Goal: Task Accomplishment & Management: Manage account settings

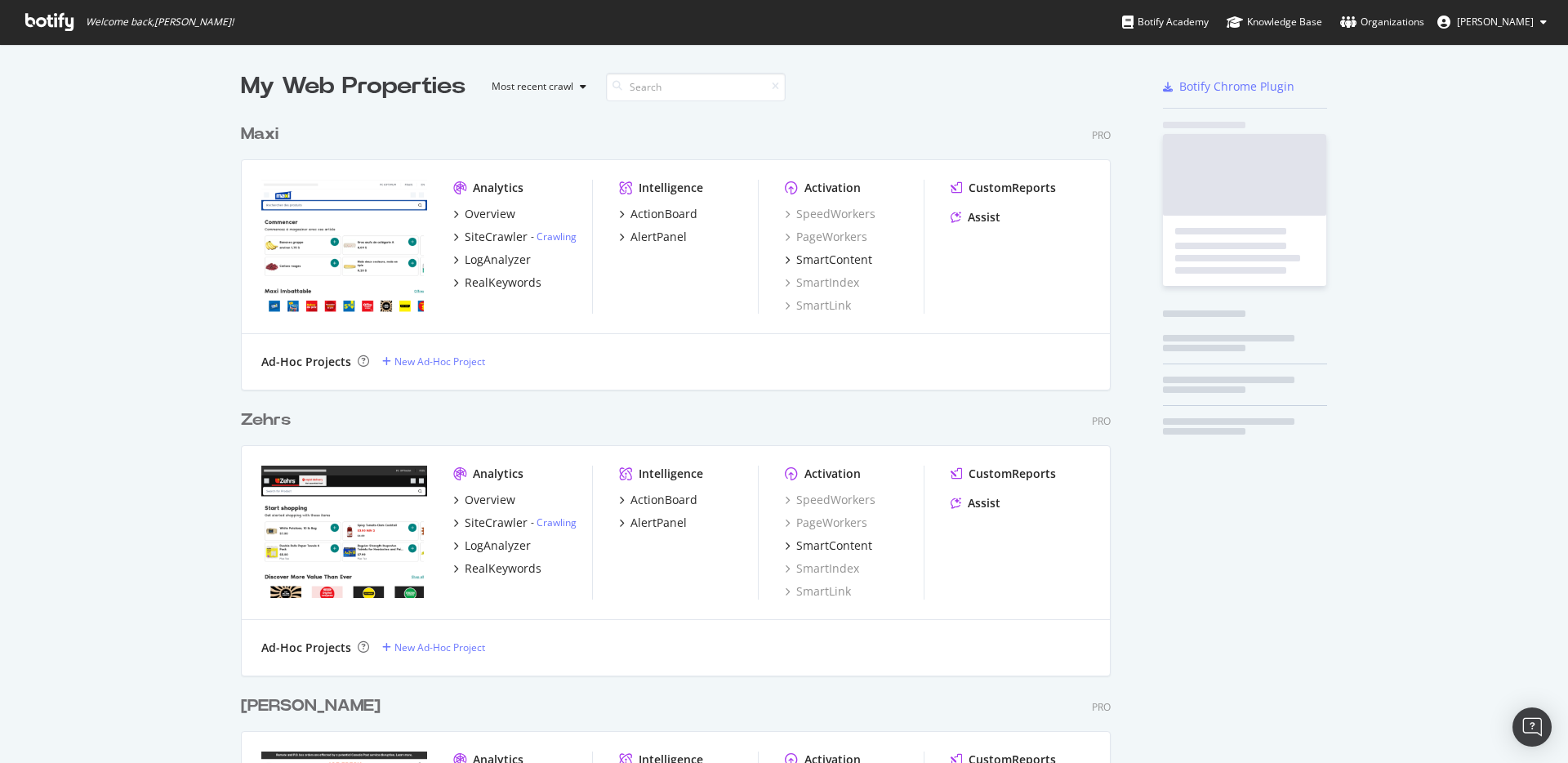
scroll to position [750, 1544]
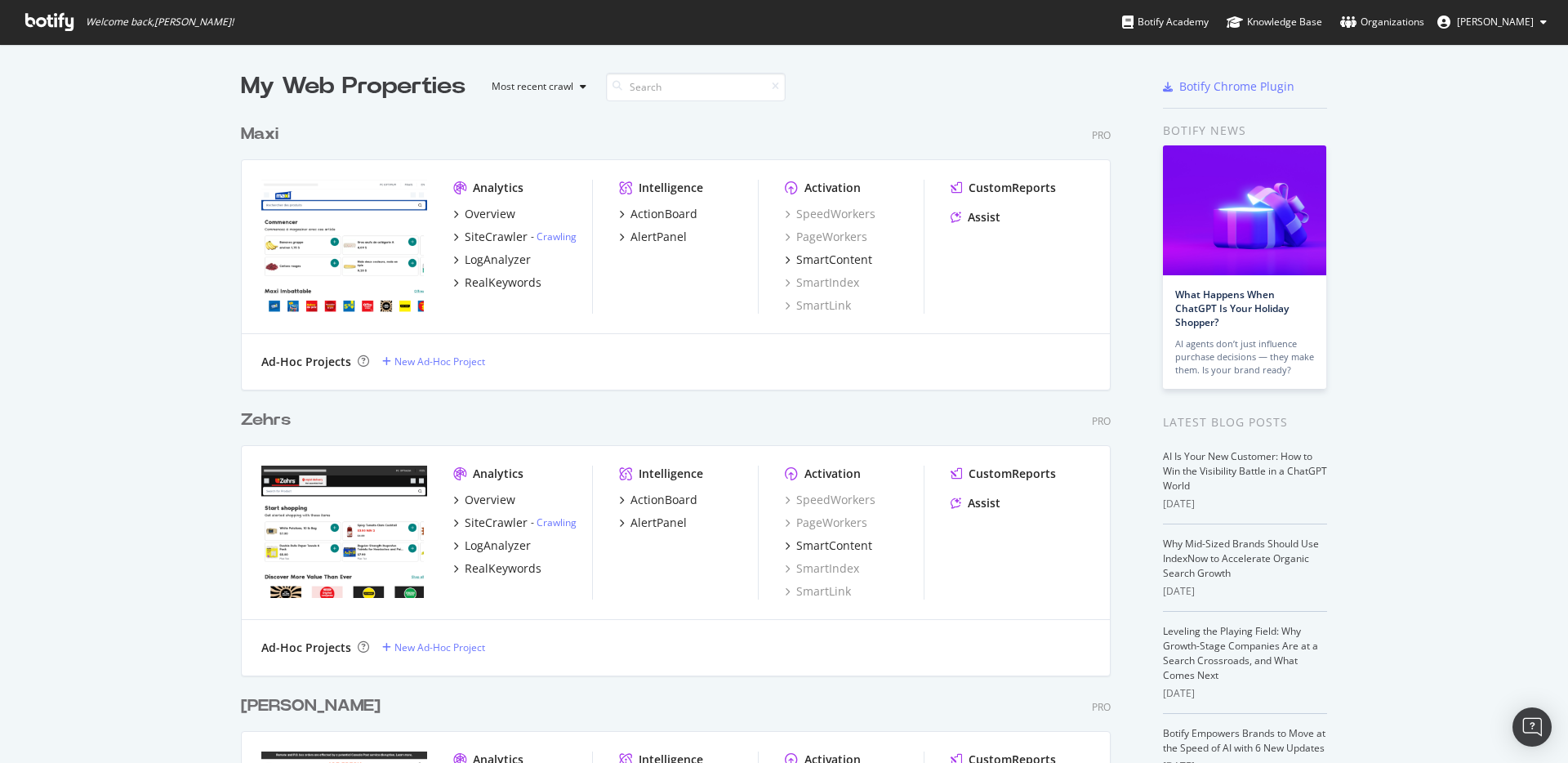
click at [1525, 32] on button "[PERSON_NAME]" at bounding box center [1492, 21] width 136 height 26
click at [1489, 128] on div "Loblaw" at bounding box center [1482, 127] width 157 height 24
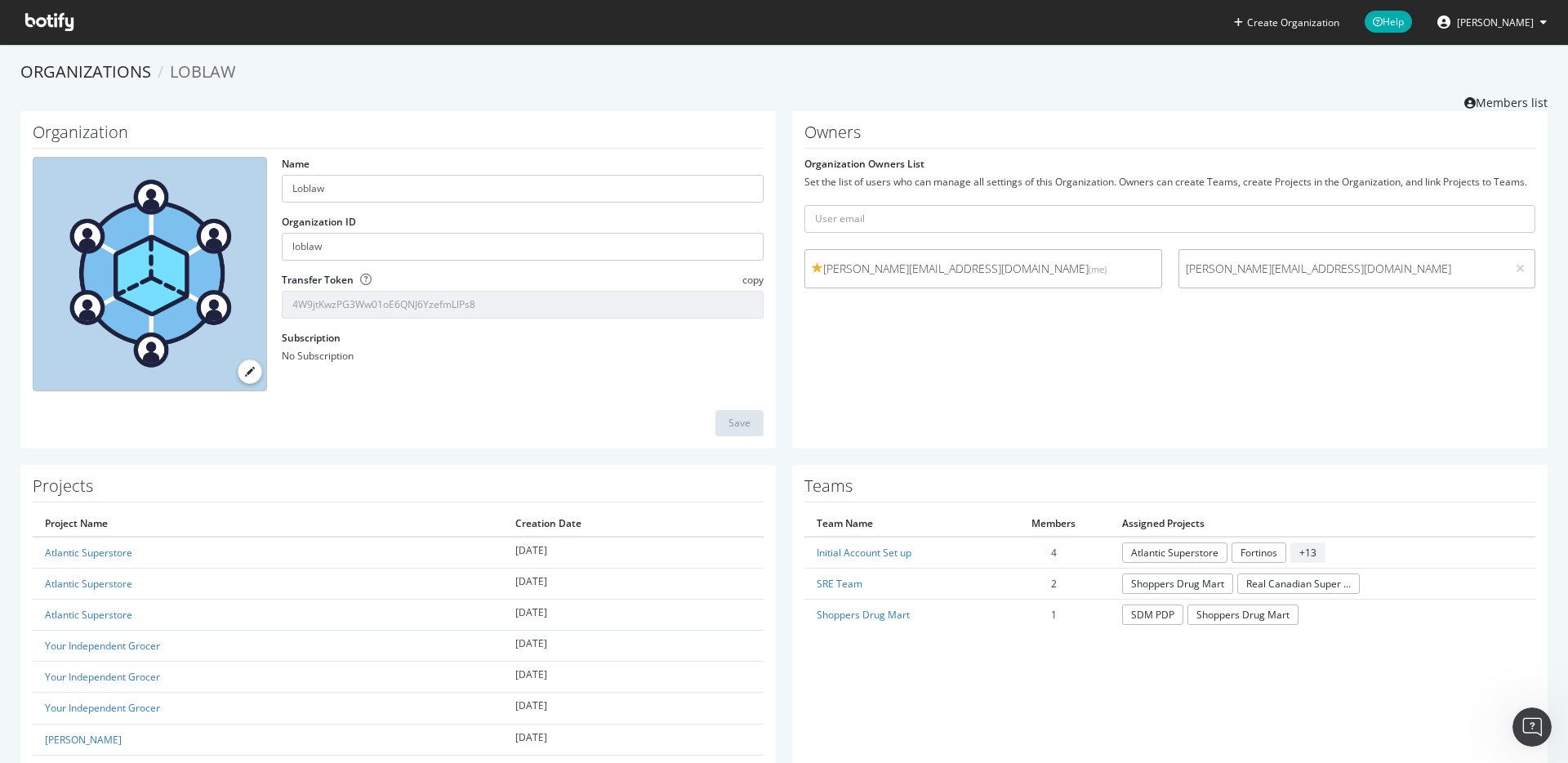
click at [1490, 29] on button "[PERSON_NAME]" at bounding box center [1492, 21] width 136 height 26
click at [1482, 172] on div "See all Organizations" at bounding box center [1482, 163] width 157 height 24
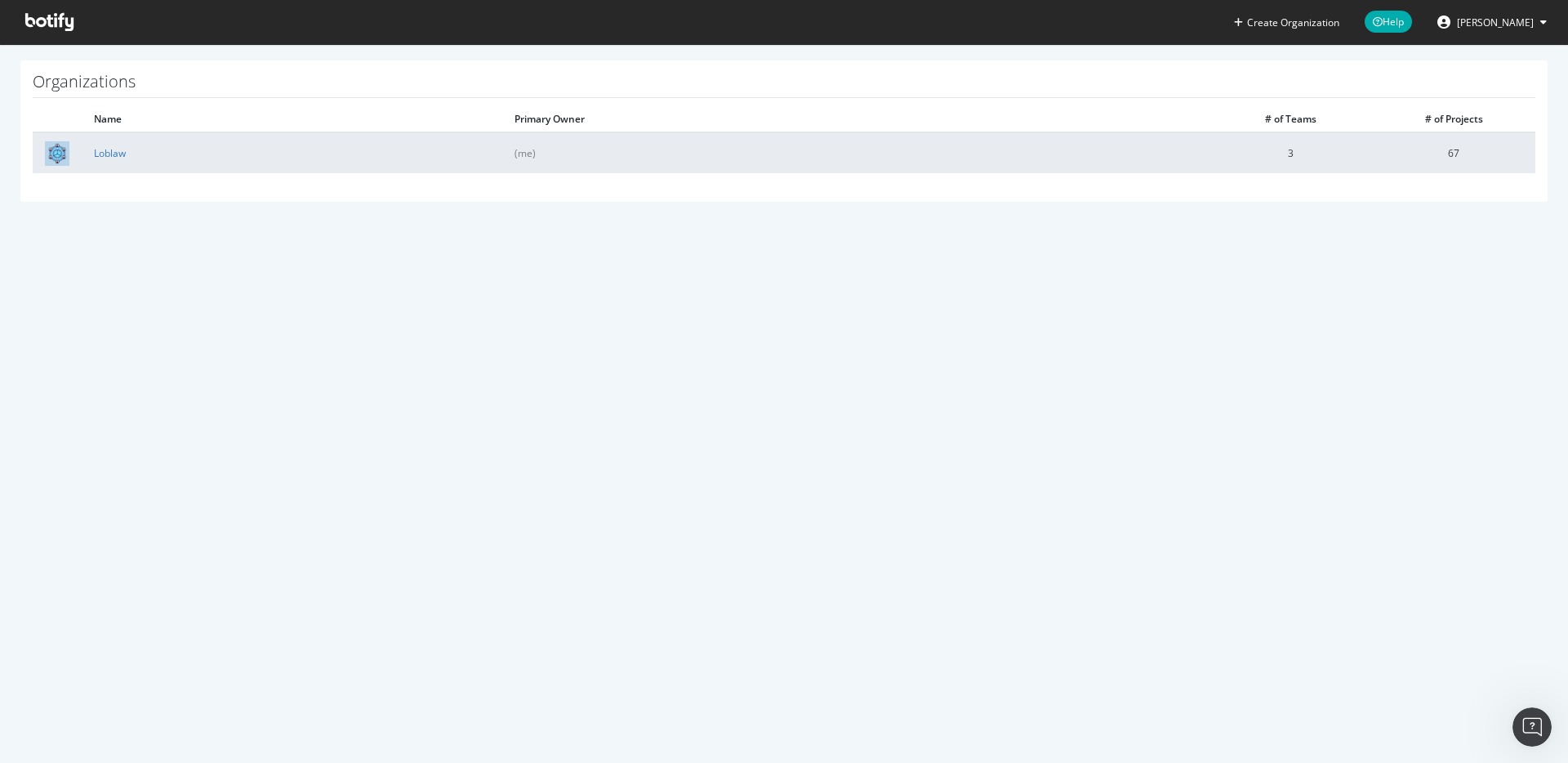
click at [78, 155] on td at bounding box center [57, 152] width 49 height 41
click at [90, 155] on td "Loblaw" at bounding box center [291, 152] width 420 height 41
click at [95, 153] on link "Loblaw" at bounding box center [110, 153] width 32 height 14
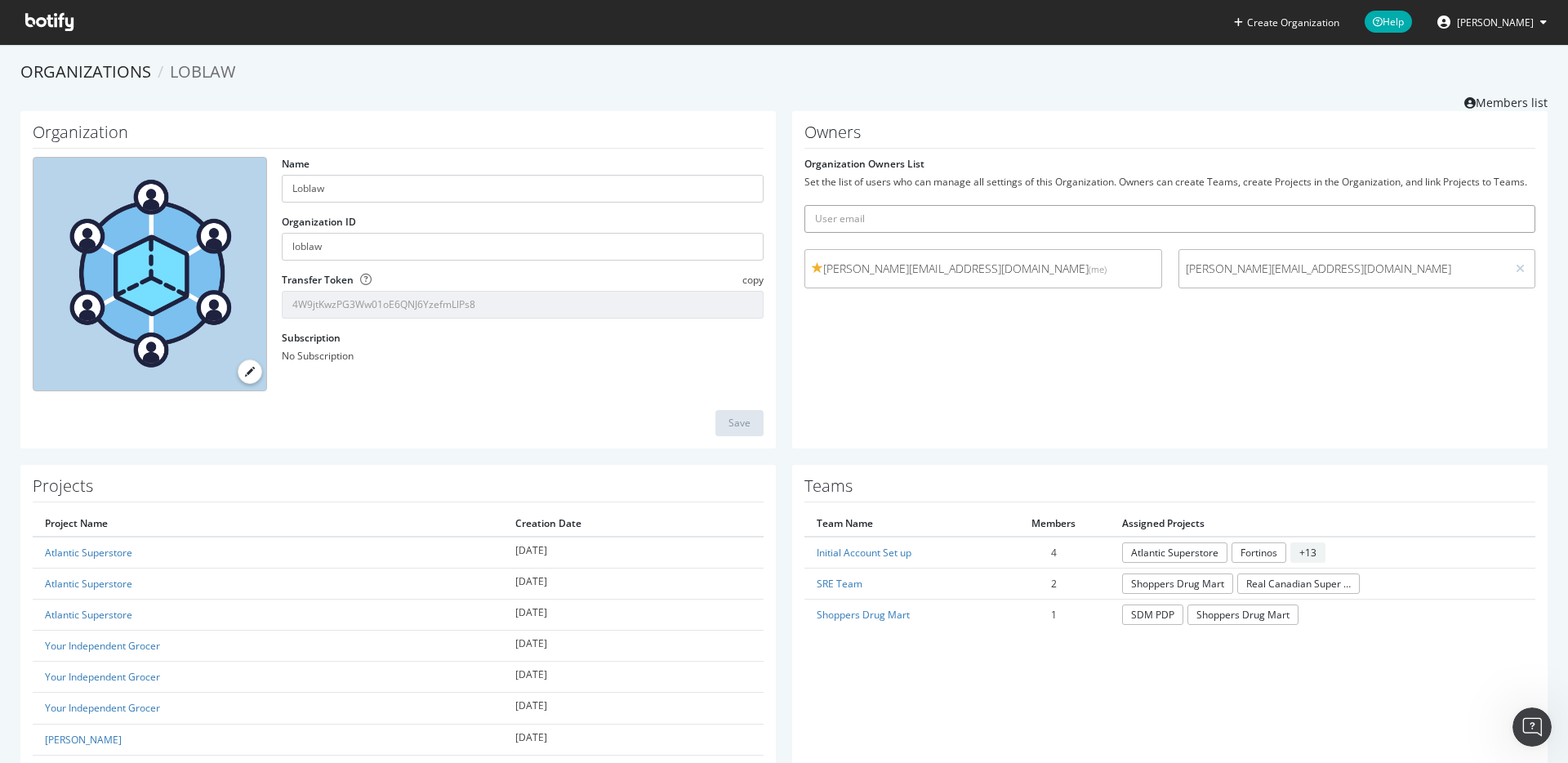
click at [884, 216] on input "text" at bounding box center [1170, 218] width 731 height 28
type input "[PERSON_NAME][EMAIL_ADDRESS][DOMAIN_NAME]"
click at [1508, 205] on button "submit" at bounding box center [1521, 218] width 28 height 28
click at [1129, 270] on span "[PERSON_NAME][EMAIL_ADDRESS][DOMAIN_NAME] (me)" at bounding box center [983, 268] width 343 height 17
click at [1508, 87] on div "Organizations Loblaw Members list" at bounding box center [784, 85] width 1527 height 50
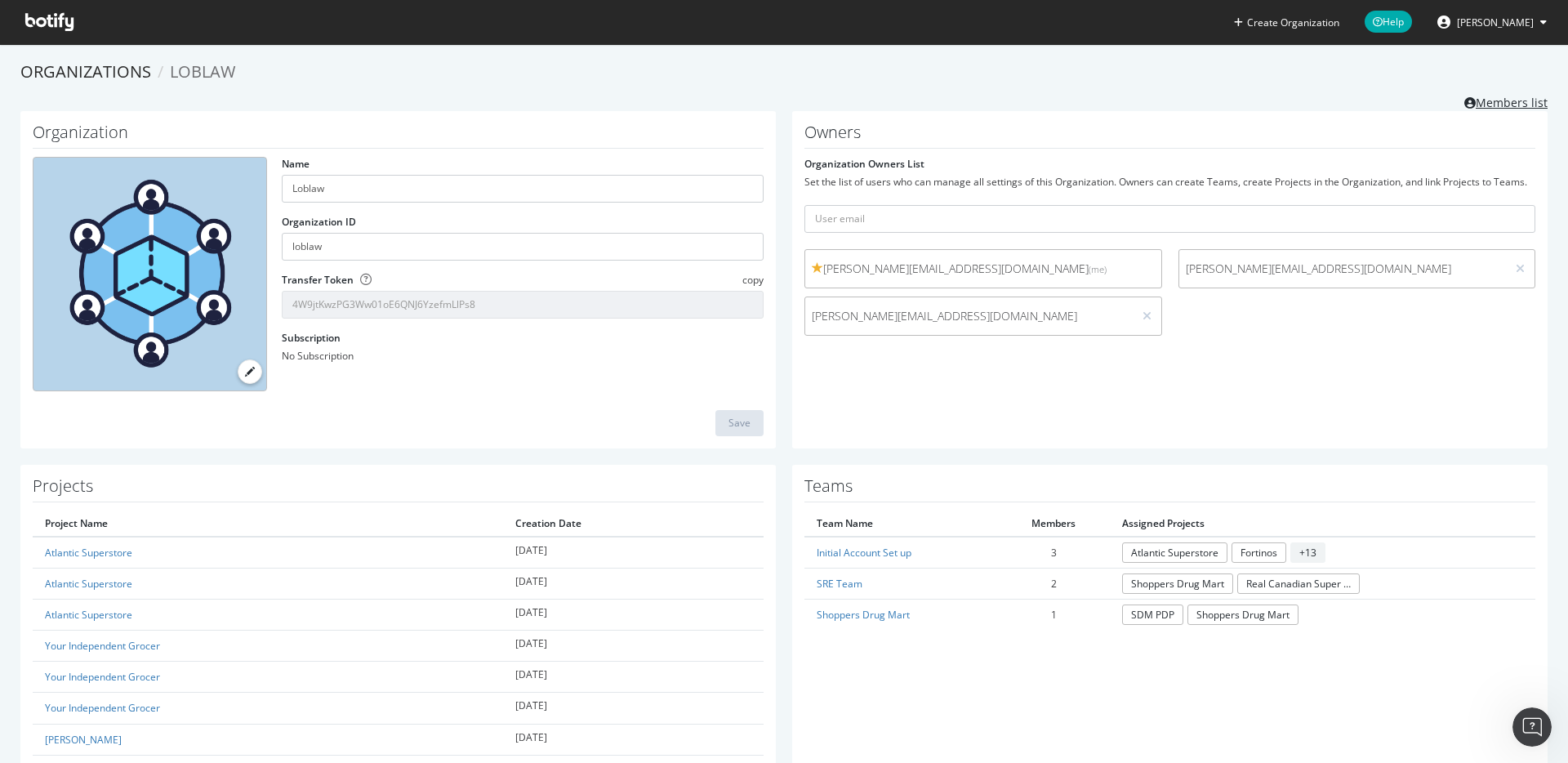
click at [1507, 98] on link "Members list" at bounding box center [1507, 100] width 83 height 20
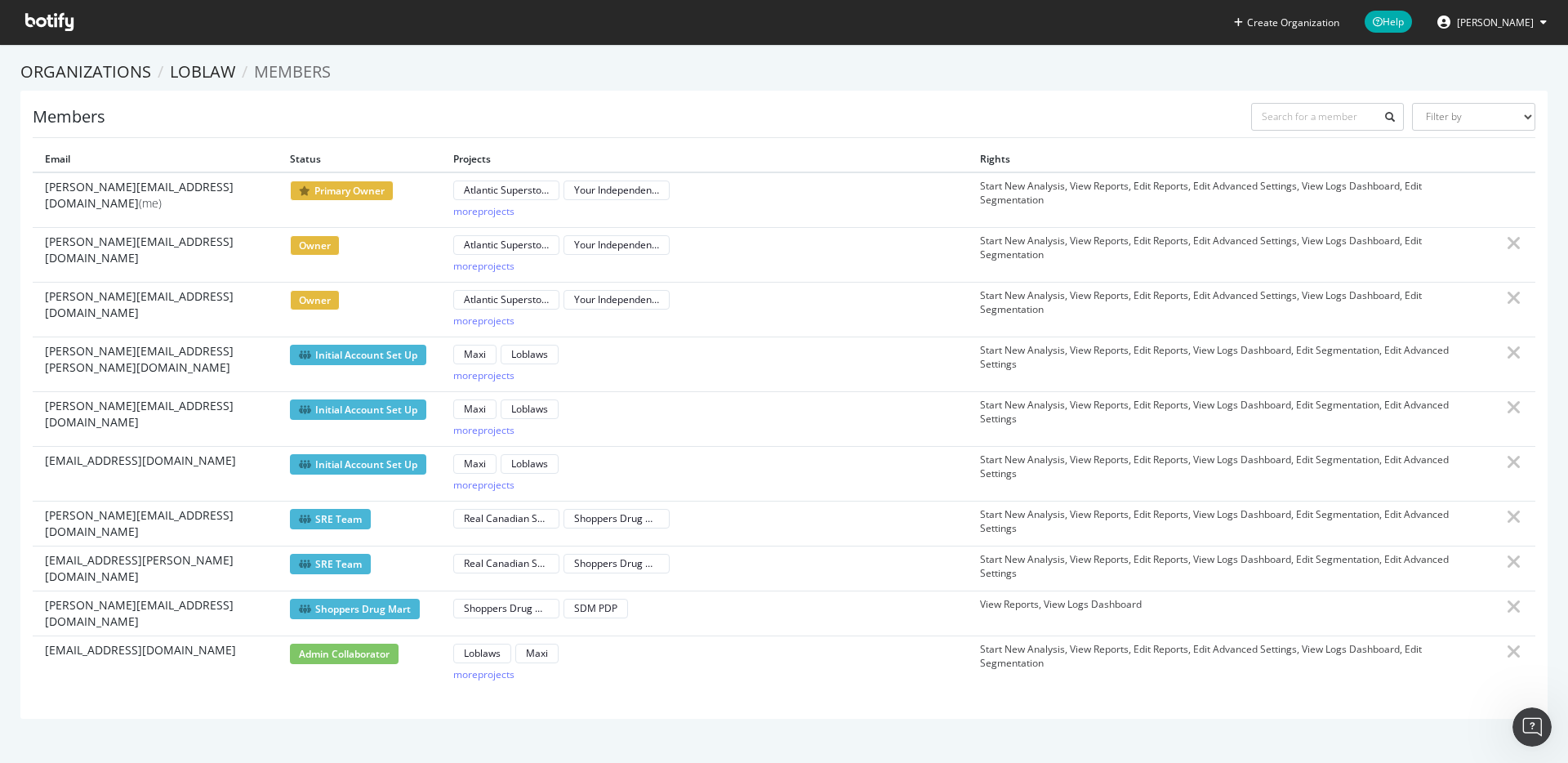
click at [316, 246] on span "owner" at bounding box center [315, 245] width 50 height 20
drag, startPoint x: 321, startPoint y: 304, endPoint x: 414, endPoint y: 300, distance: 93.1
click at [405, 302] on td "owner" at bounding box center [359, 309] width 163 height 54
click at [466, 667] on div "more projects" at bounding box center [484, 674] width 61 height 14
click at [497, 204] on div "more projects" at bounding box center [484, 211] width 61 height 14
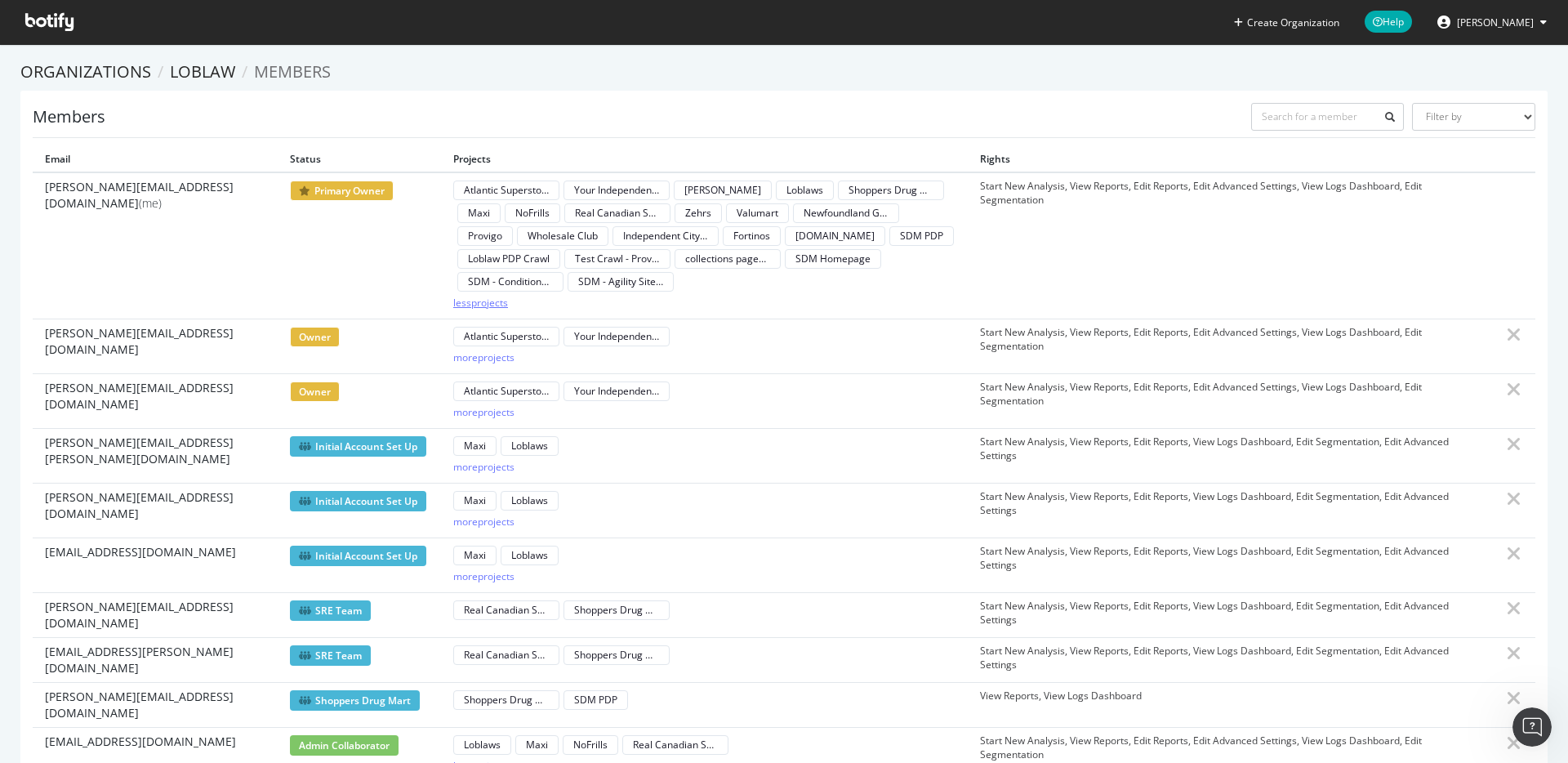
click at [487, 301] on div "less projects" at bounding box center [481, 303] width 54 height 14
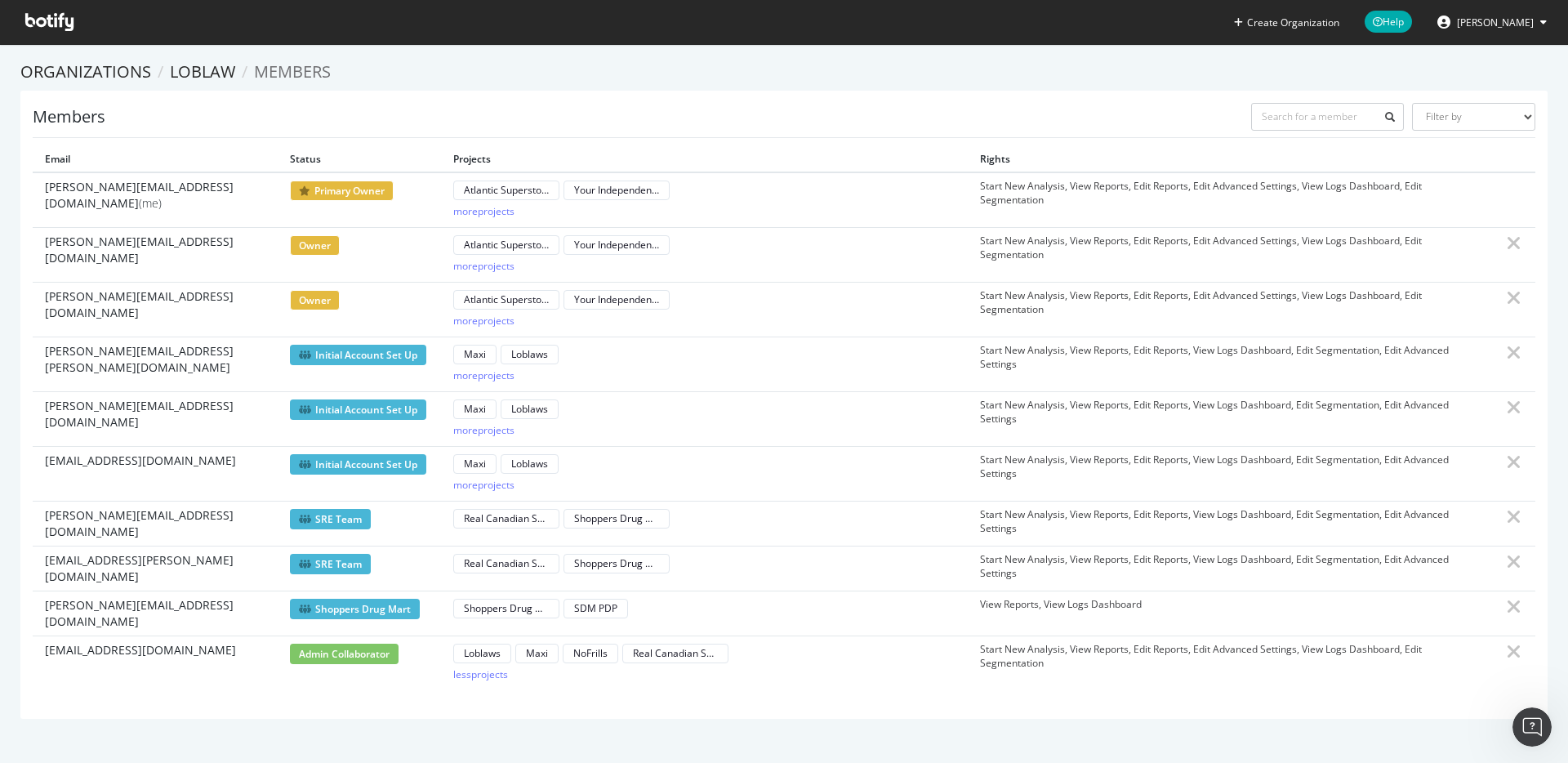
click at [309, 302] on span "owner" at bounding box center [315, 300] width 50 height 20
click at [1507, 347] on icon at bounding box center [1514, 352] width 15 height 19
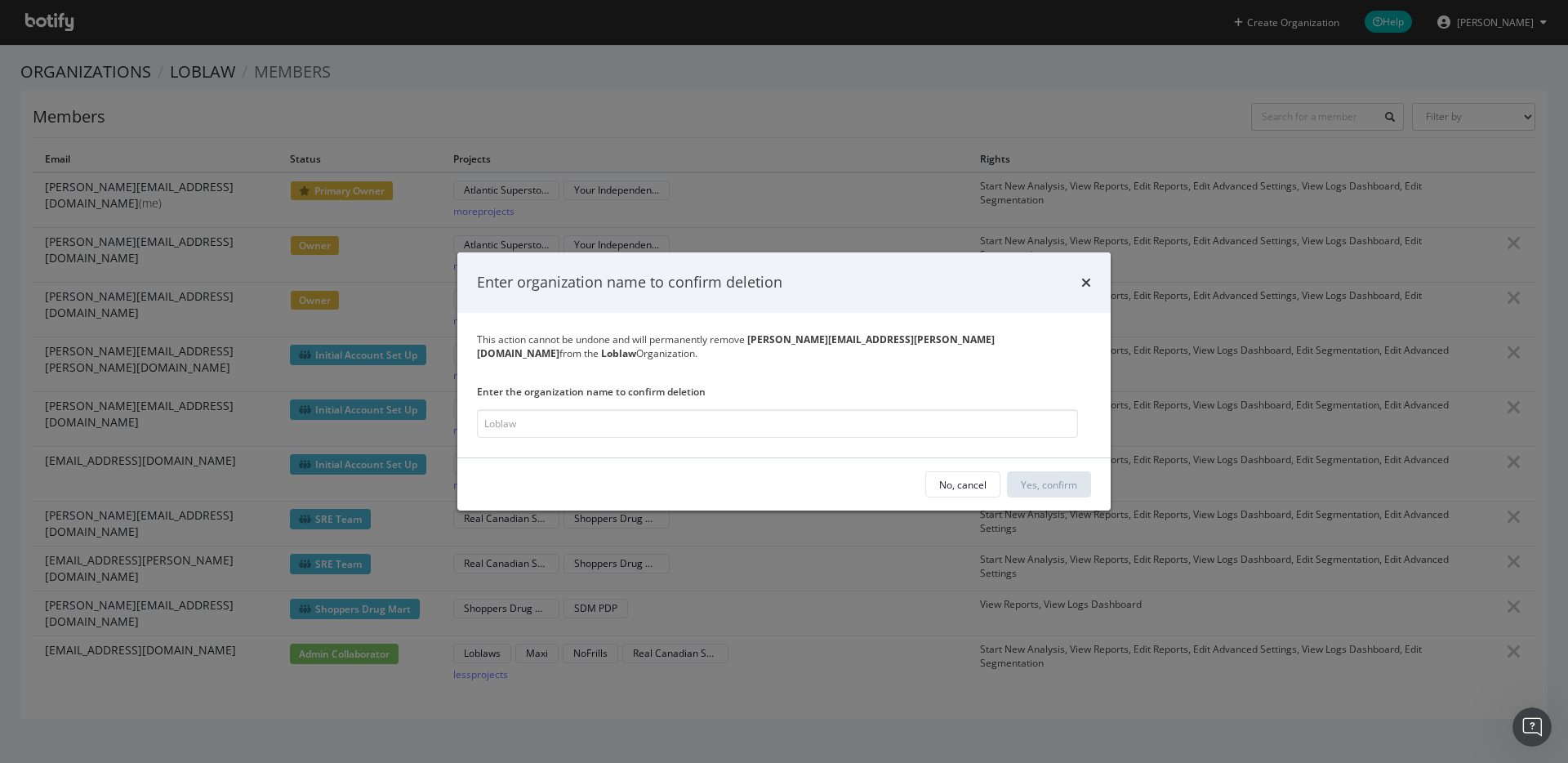
click at [684, 441] on div "This action cannot be undone and will permanently remove [PERSON_NAME][EMAIL_AD…" at bounding box center [784, 384] width 653 height 145
click at [692, 415] on input "modal" at bounding box center [777, 423] width 601 height 28
type input "Loblaw"
click at [1044, 481] on div "Yes, confirm" at bounding box center [1051, 483] width 56 height 14
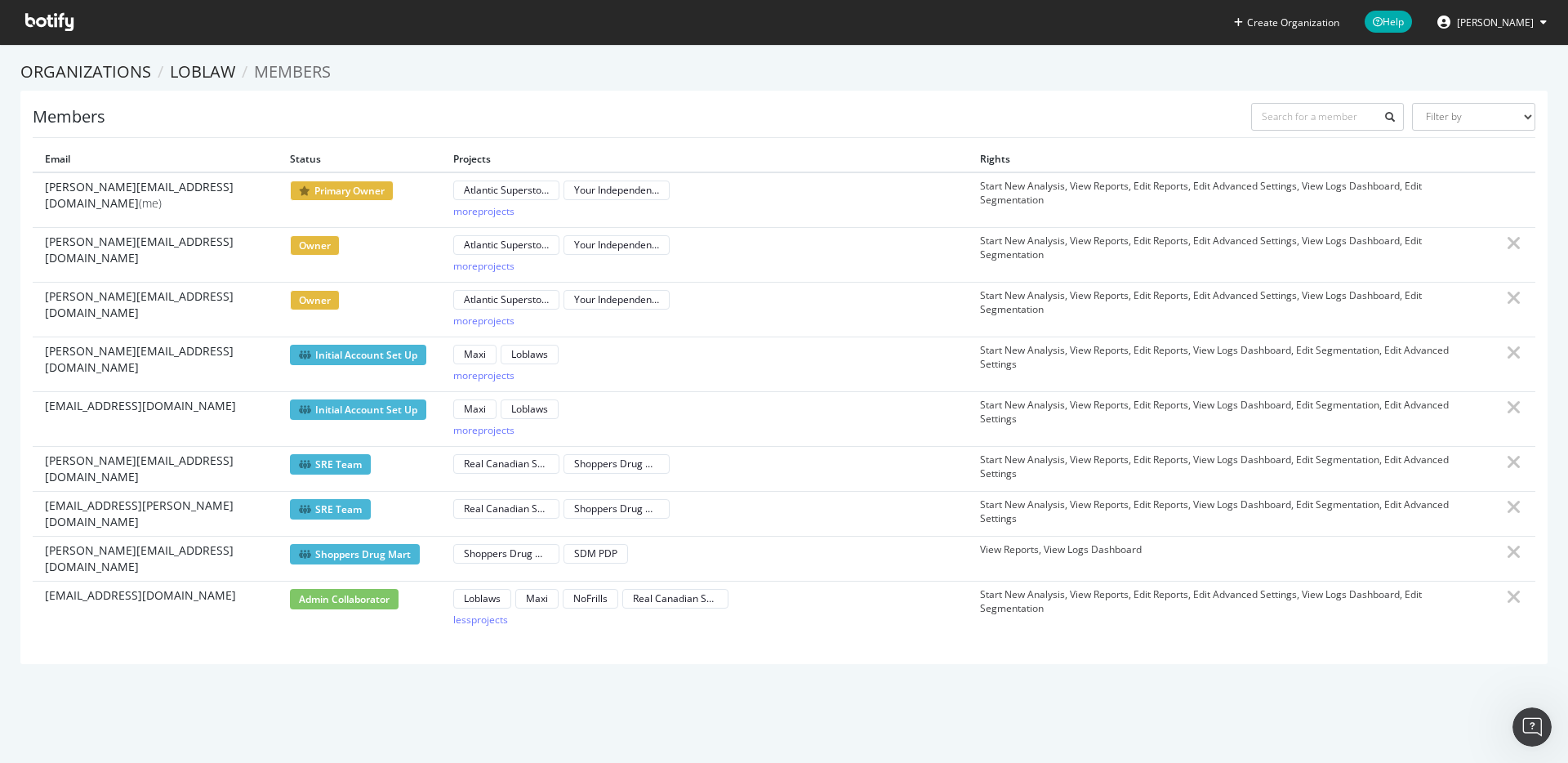
drag, startPoint x: 363, startPoint y: 64, endPoint x: 251, endPoint y: 68, distance: 112.1
click at [327, 64] on ol "Organizations Loblaw Members" at bounding box center [784, 72] width 1527 height 23
click at [185, 65] on link "Loblaw" at bounding box center [202, 71] width 65 height 22
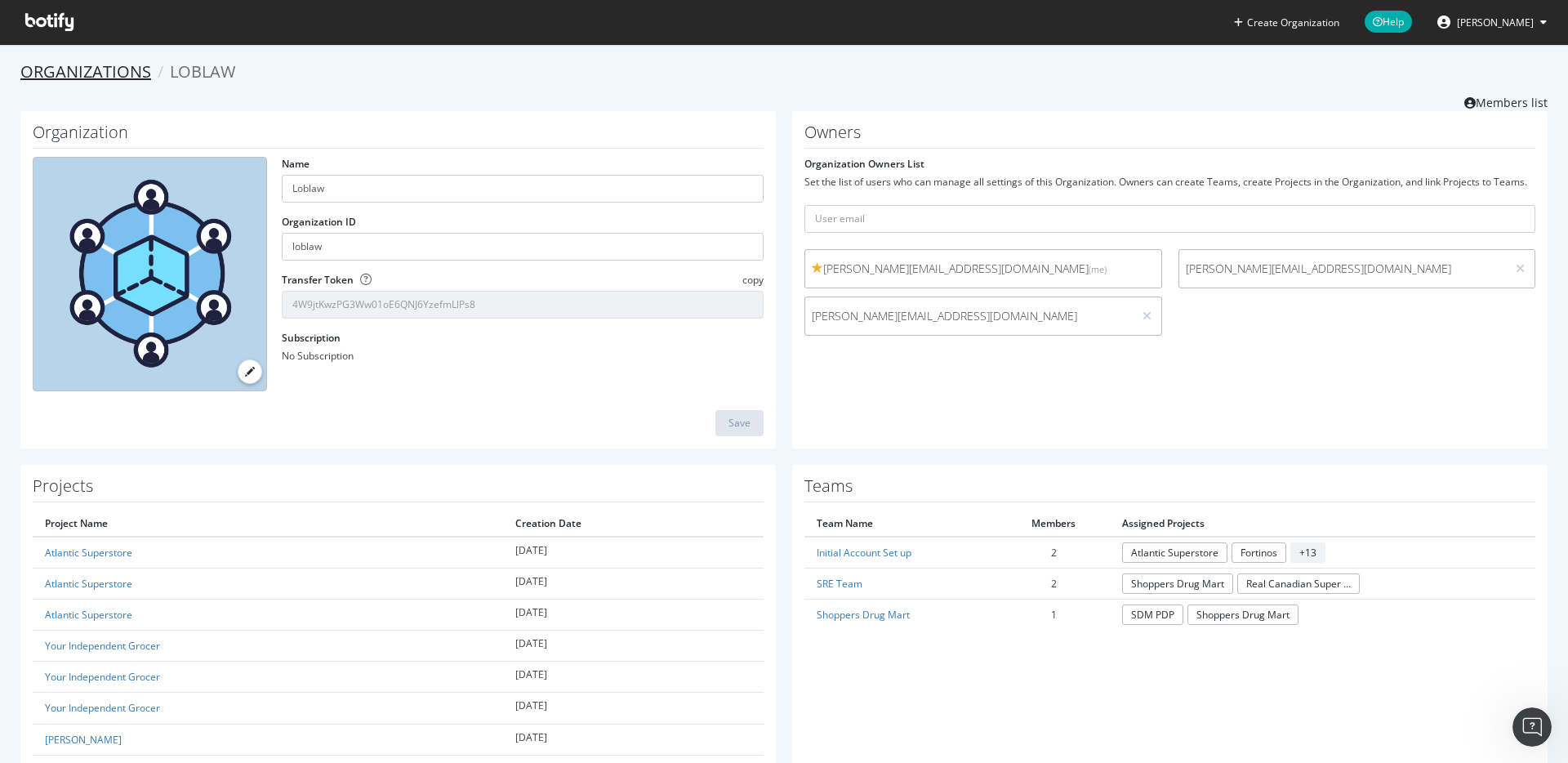
click at [107, 64] on link "Organizations" at bounding box center [85, 71] width 131 height 22
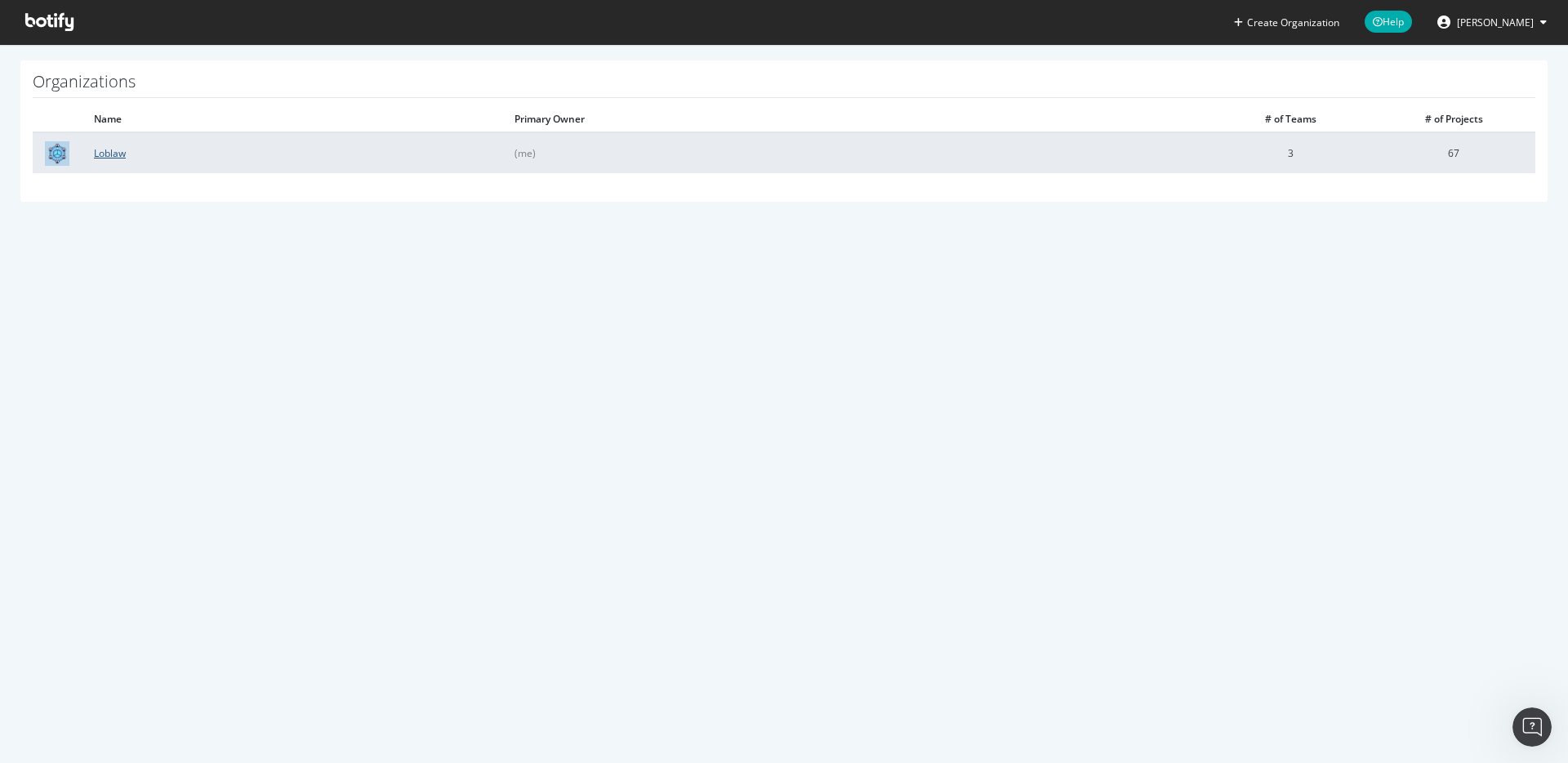
click at [107, 154] on link "Loblaw" at bounding box center [110, 153] width 32 height 14
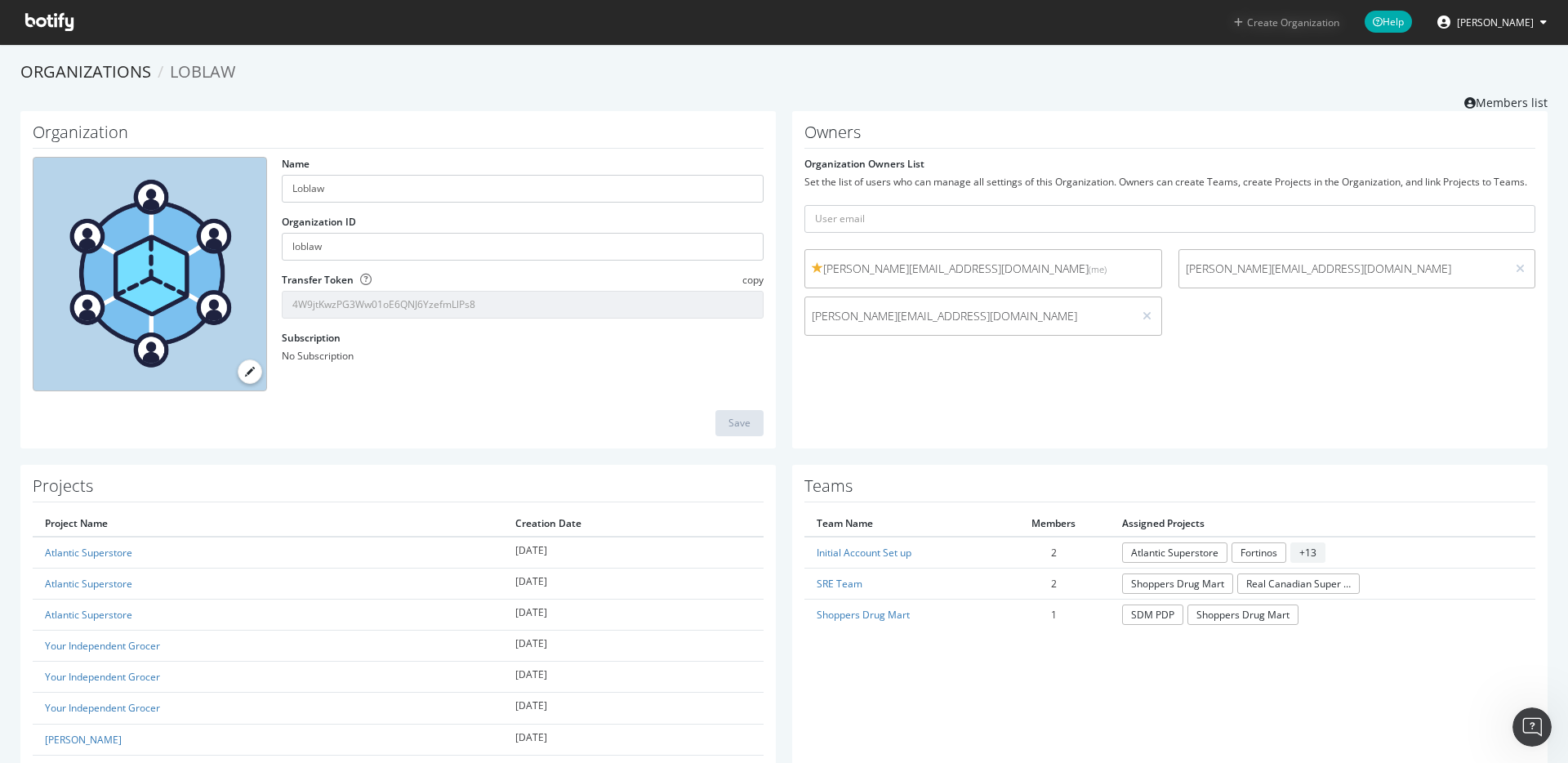
click at [1279, 21] on button "Create Organization" at bounding box center [1286, 22] width 107 height 16
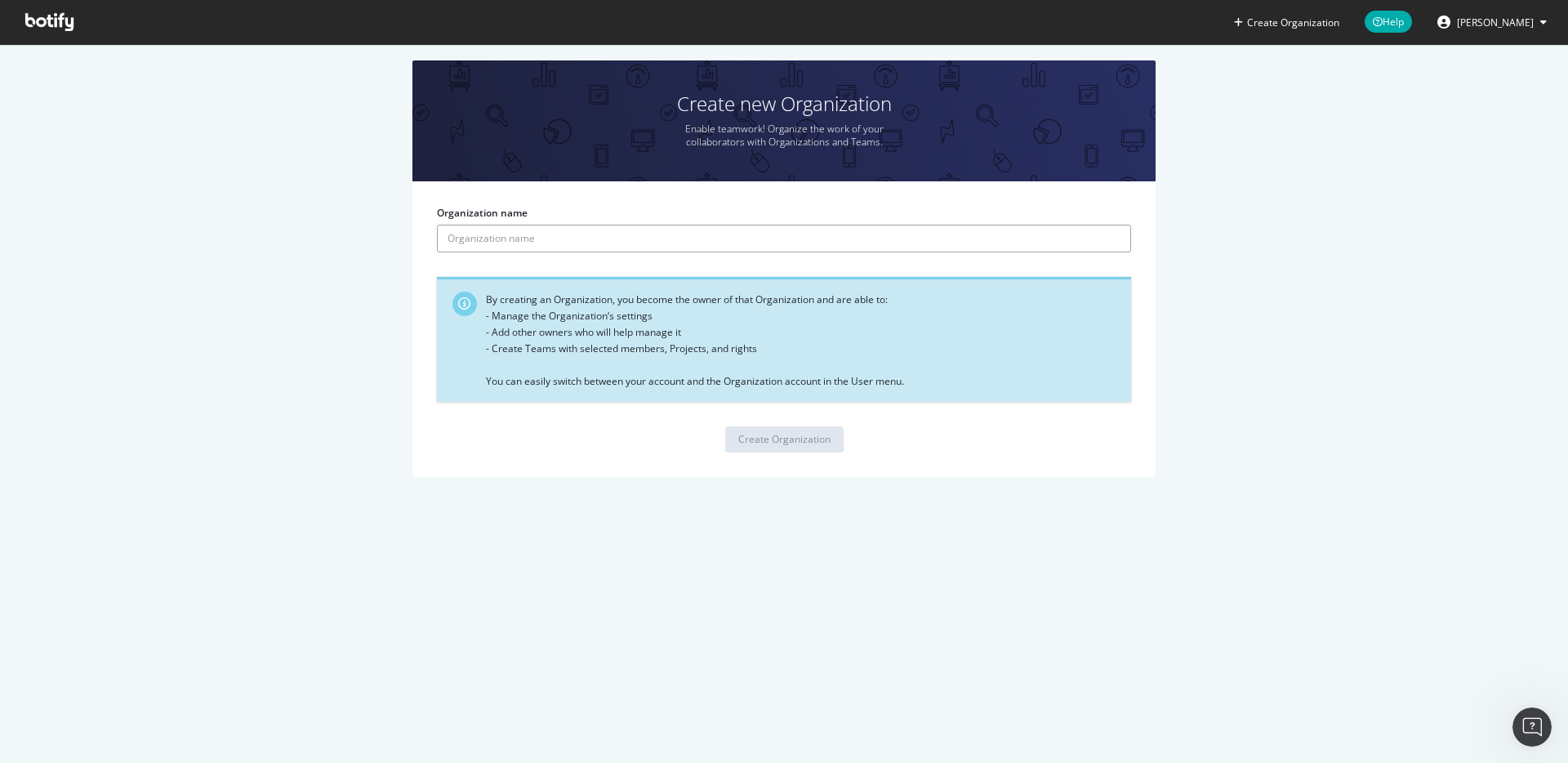
click at [541, 240] on input "Organization name" at bounding box center [784, 238] width 694 height 28
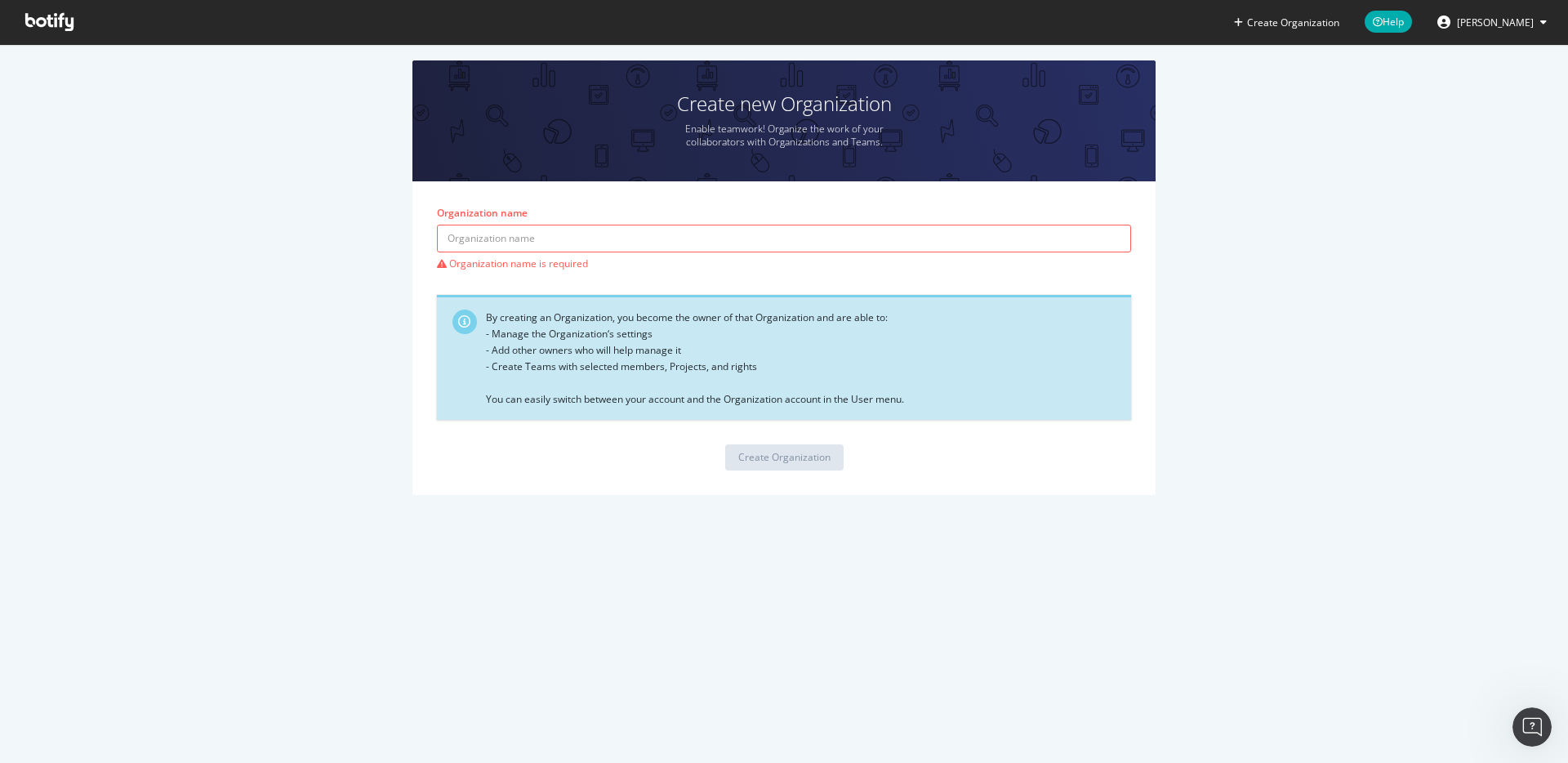
click at [127, 148] on div "Create new Organization Enable teamwork! Organize the work of your collaborator…" at bounding box center [784, 285] width 1519 height 450
